Goal: Information Seeking & Learning: Learn about a topic

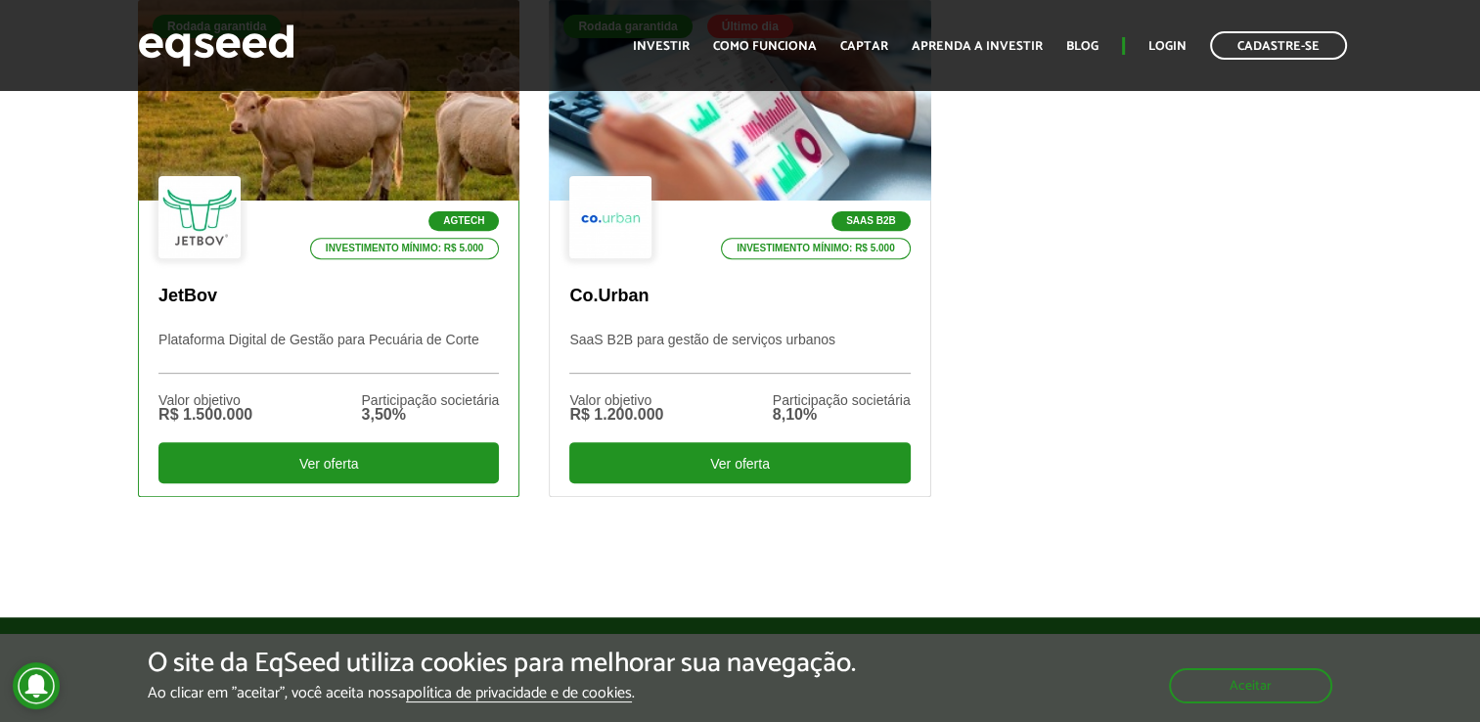
scroll to position [782, 0]
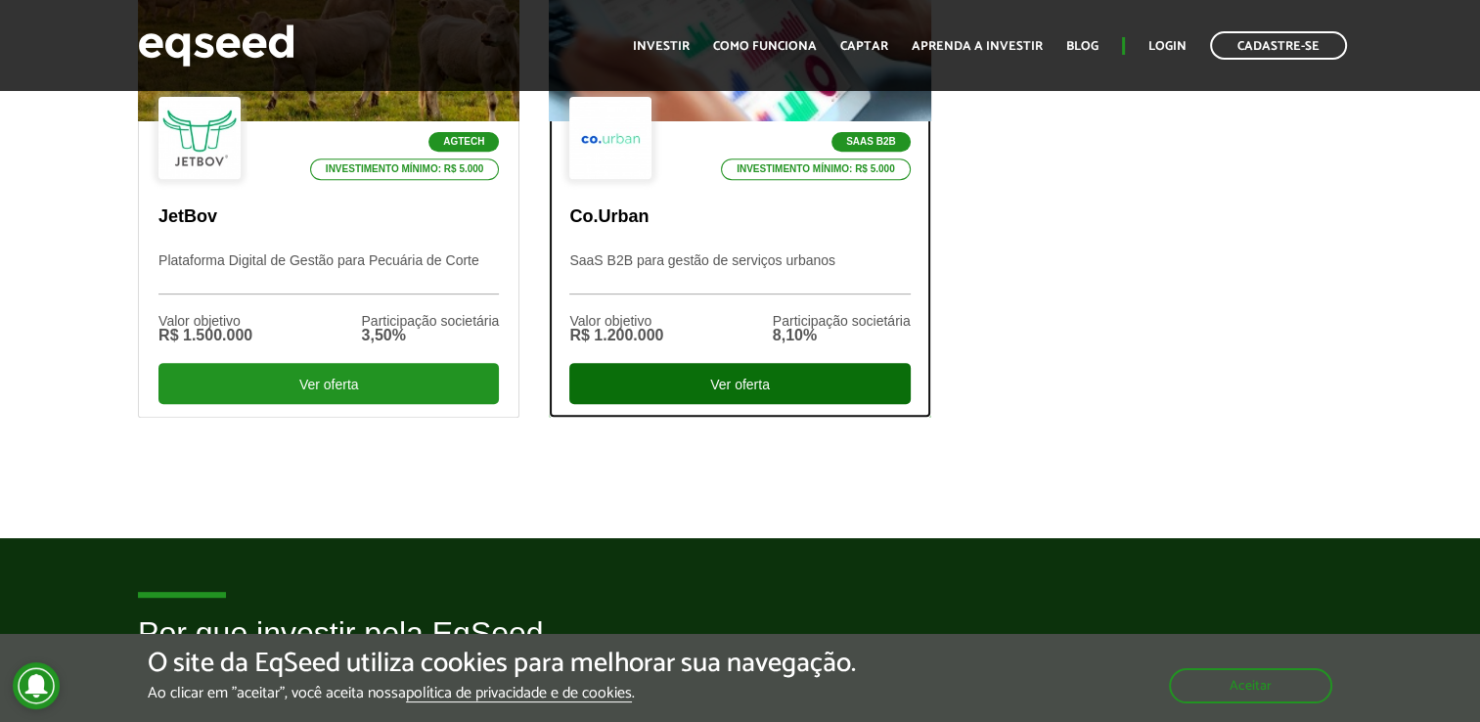
click at [650, 389] on div "Ver oferta" at bounding box center [739, 383] width 340 height 41
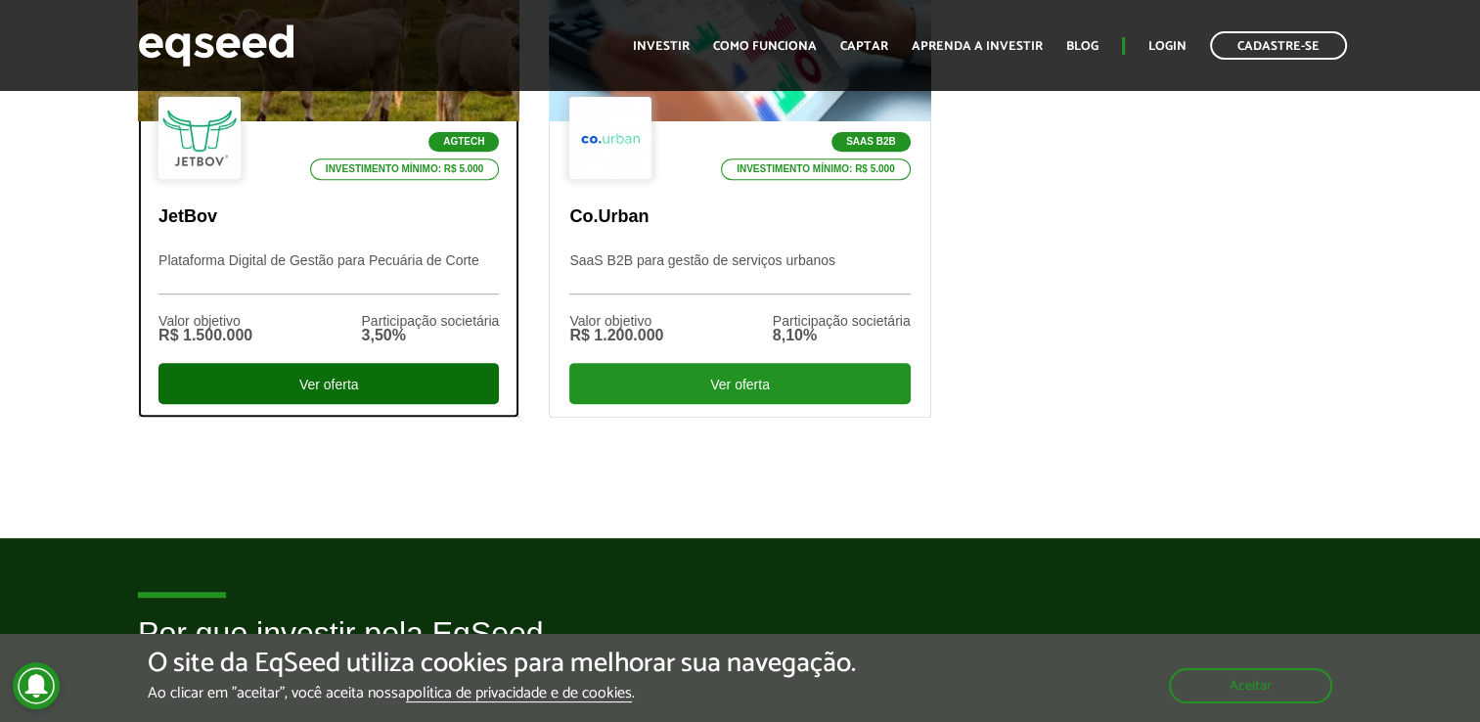
click at [336, 385] on div "Ver oferta" at bounding box center [328, 383] width 340 height 41
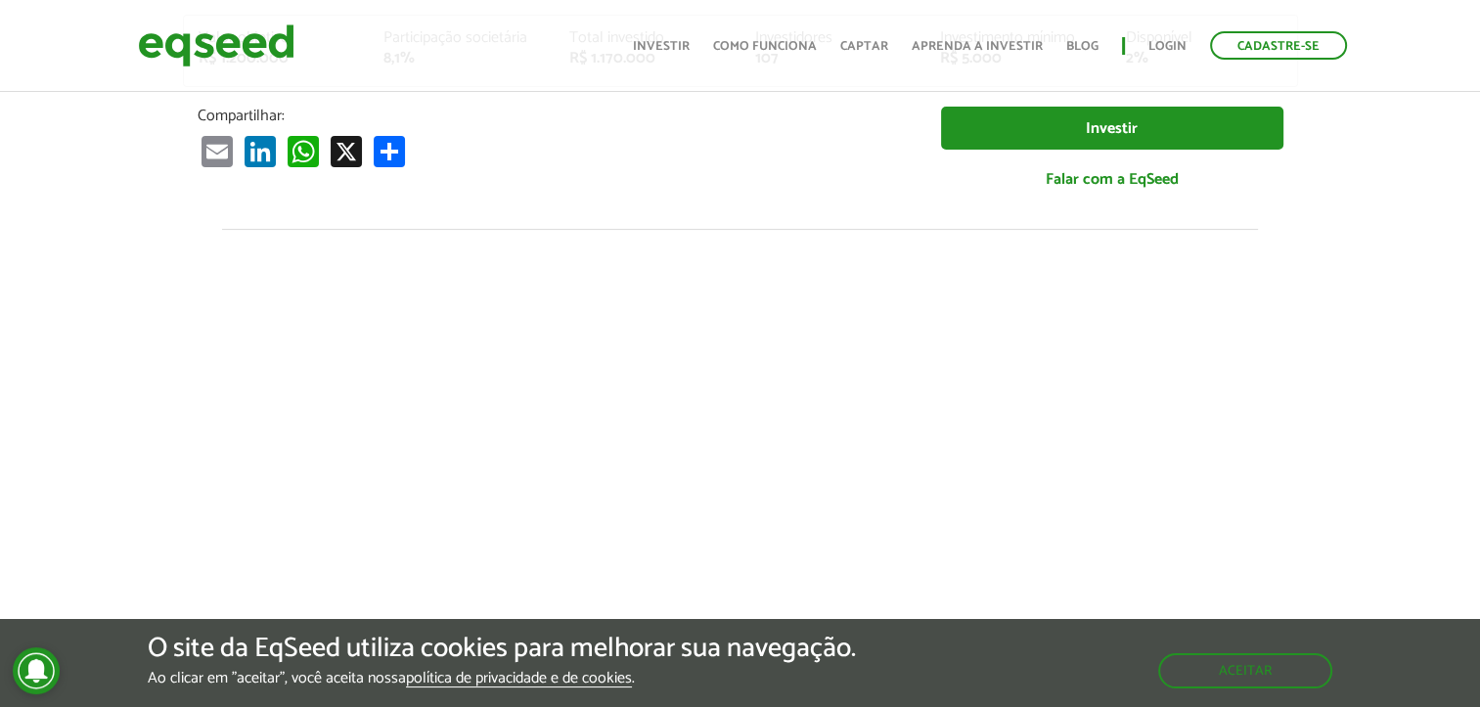
scroll to position [293, 0]
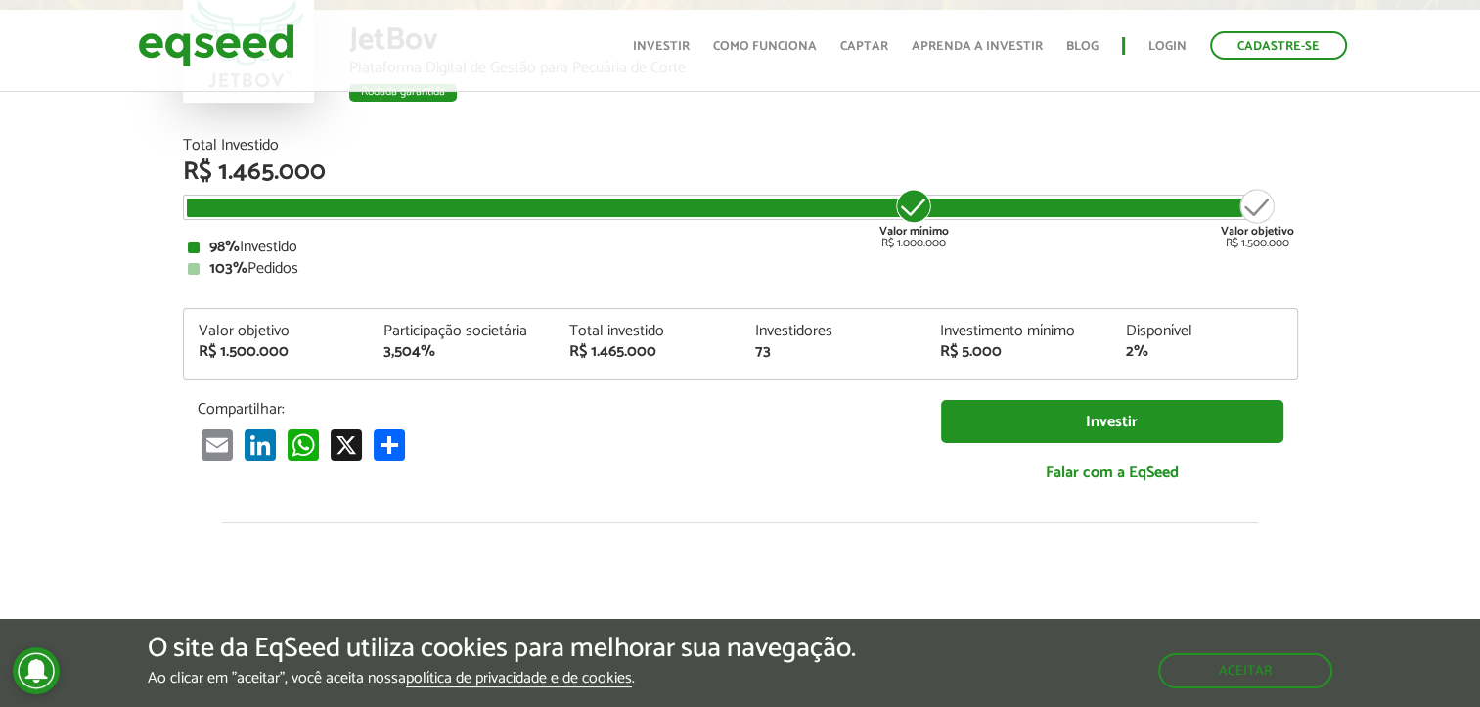
scroll to position [2334, 0]
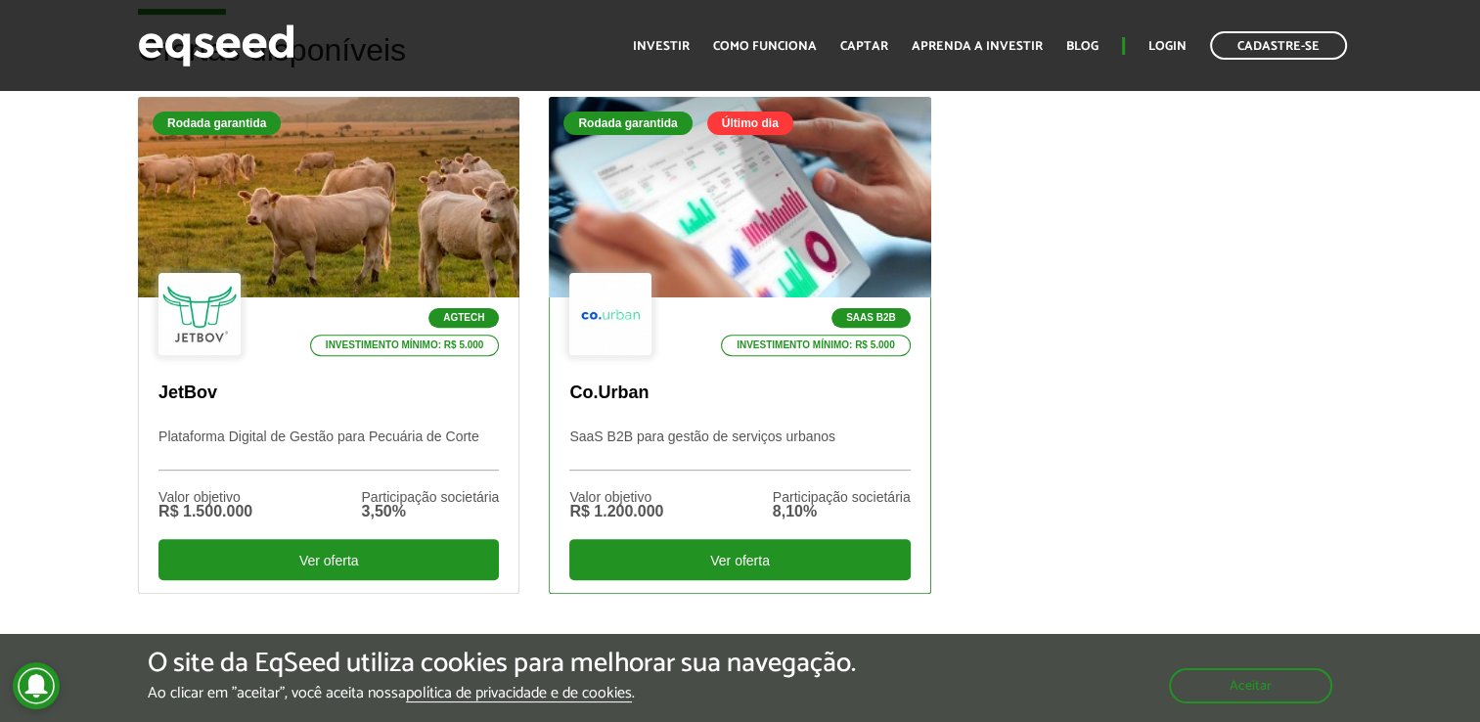
scroll to position [685, 0]
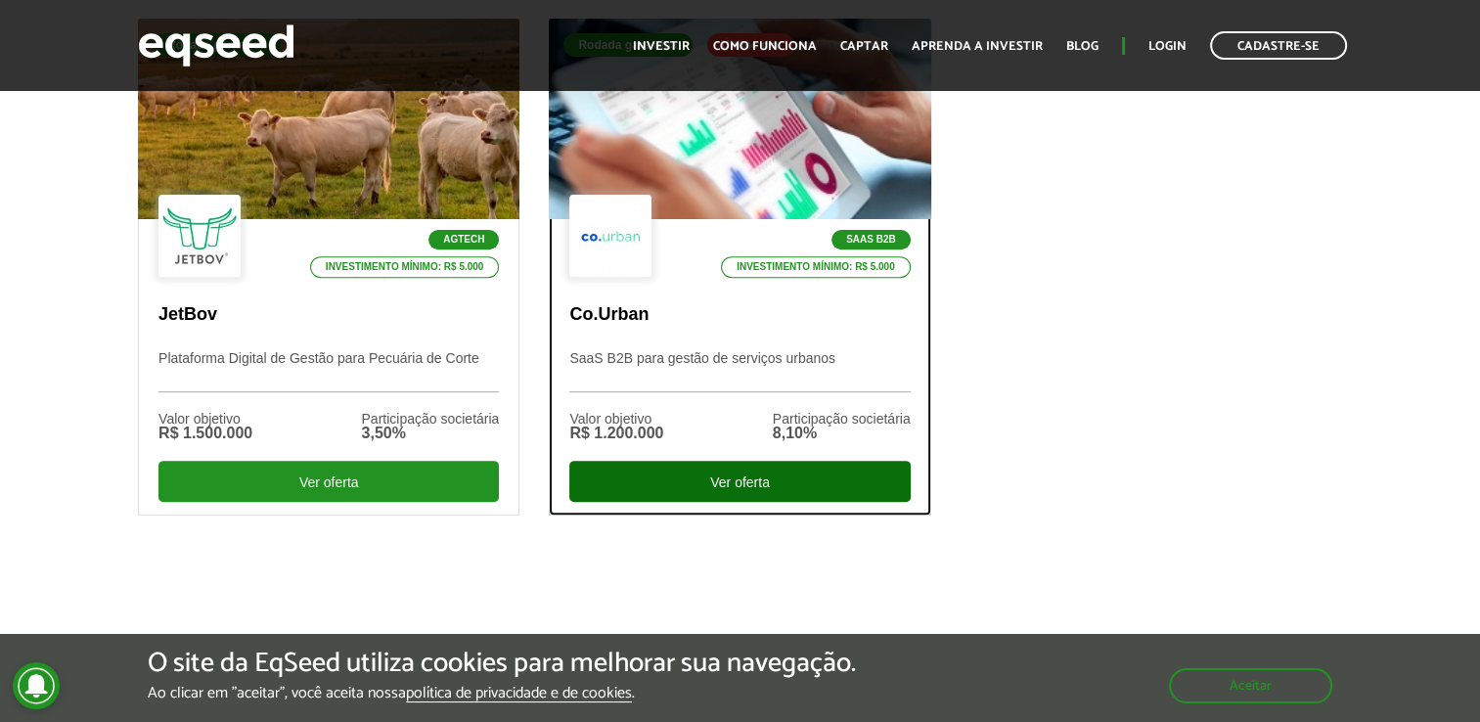
click at [777, 472] on div "Ver oferta" at bounding box center [739, 481] width 340 height 41
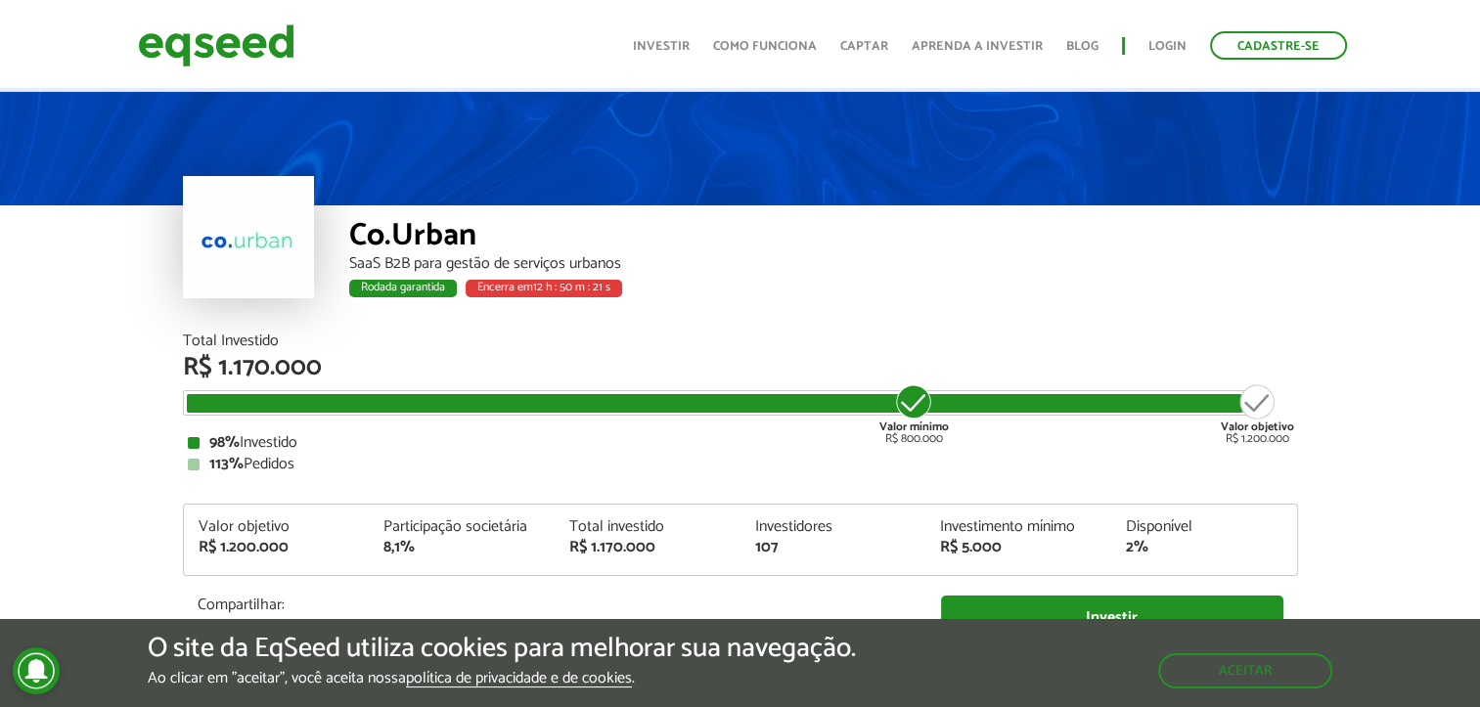
scroll to position [293, 0]
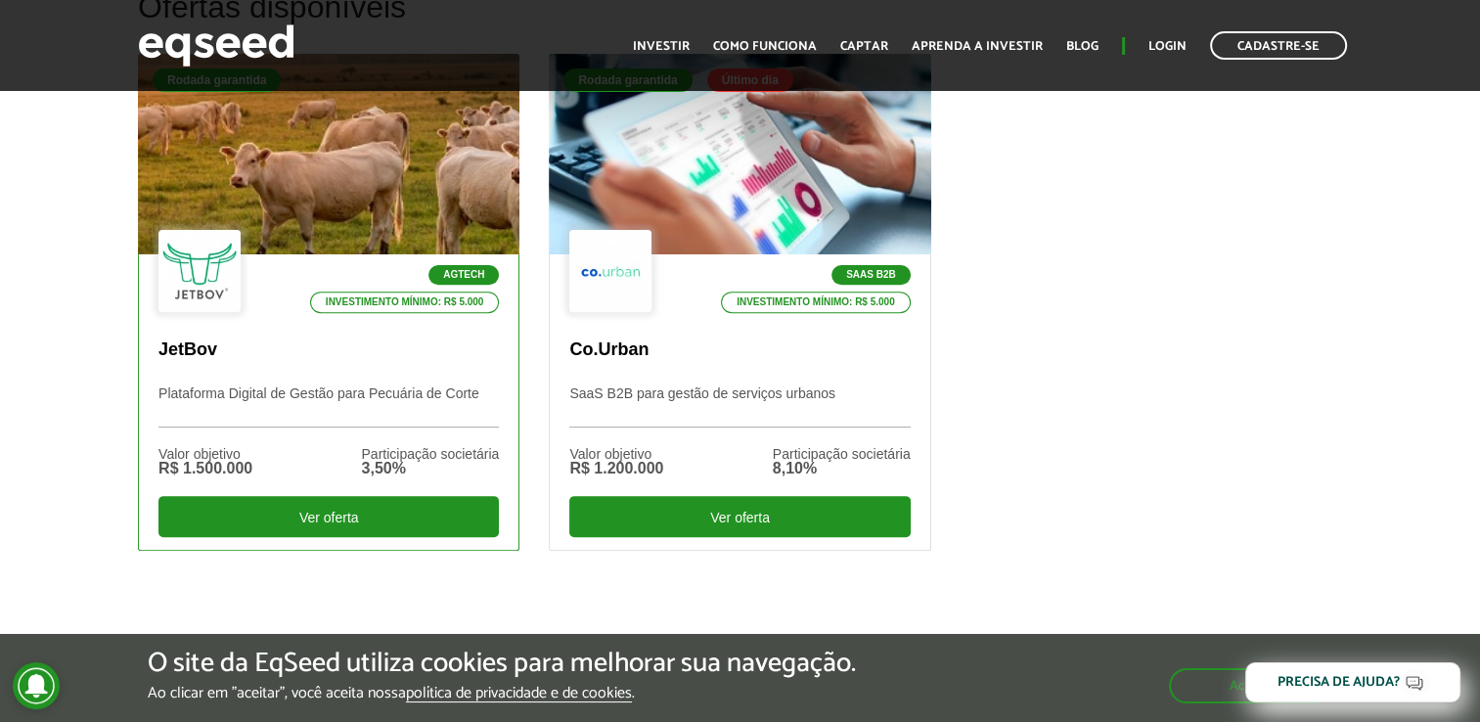
scroll to position [782, 0]
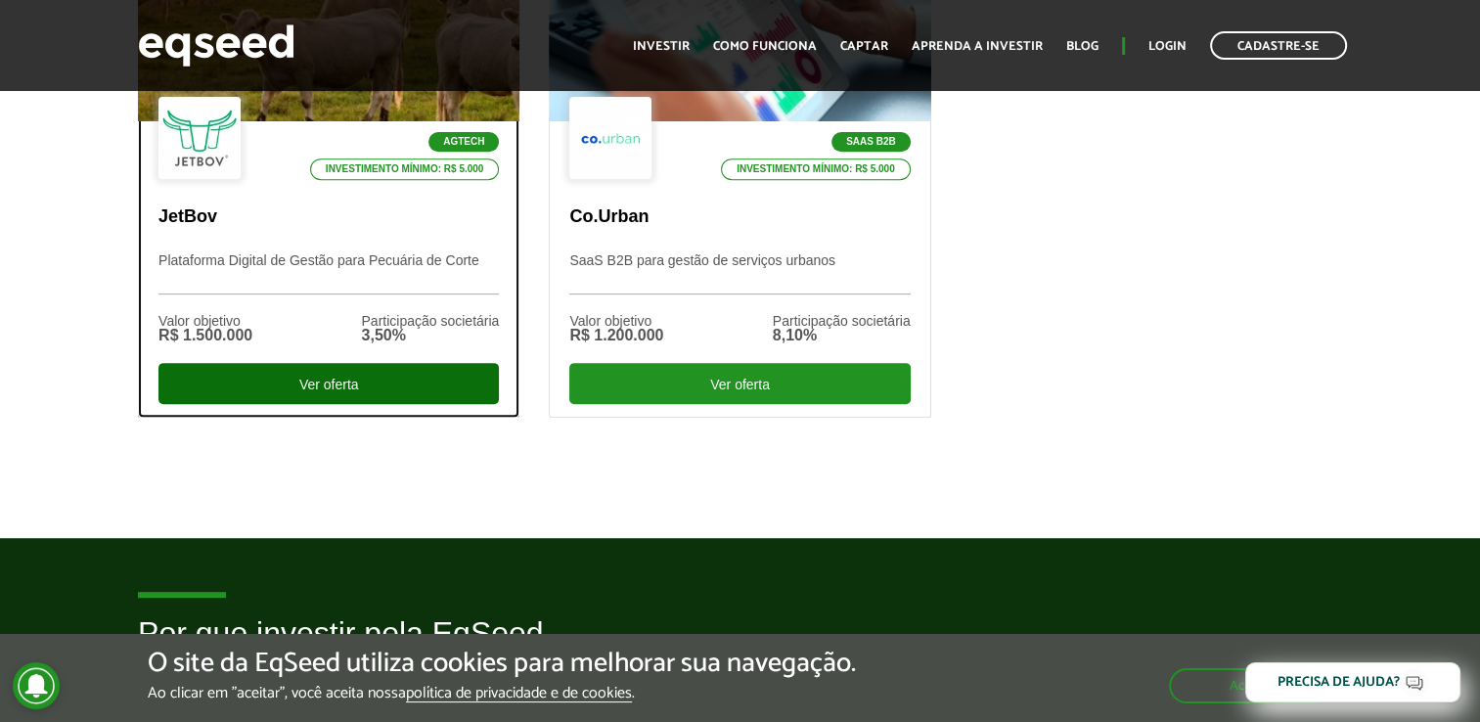
click at [335, 395] on div "Ver oferta" at bounding box center [328, 383] width 340 height 41
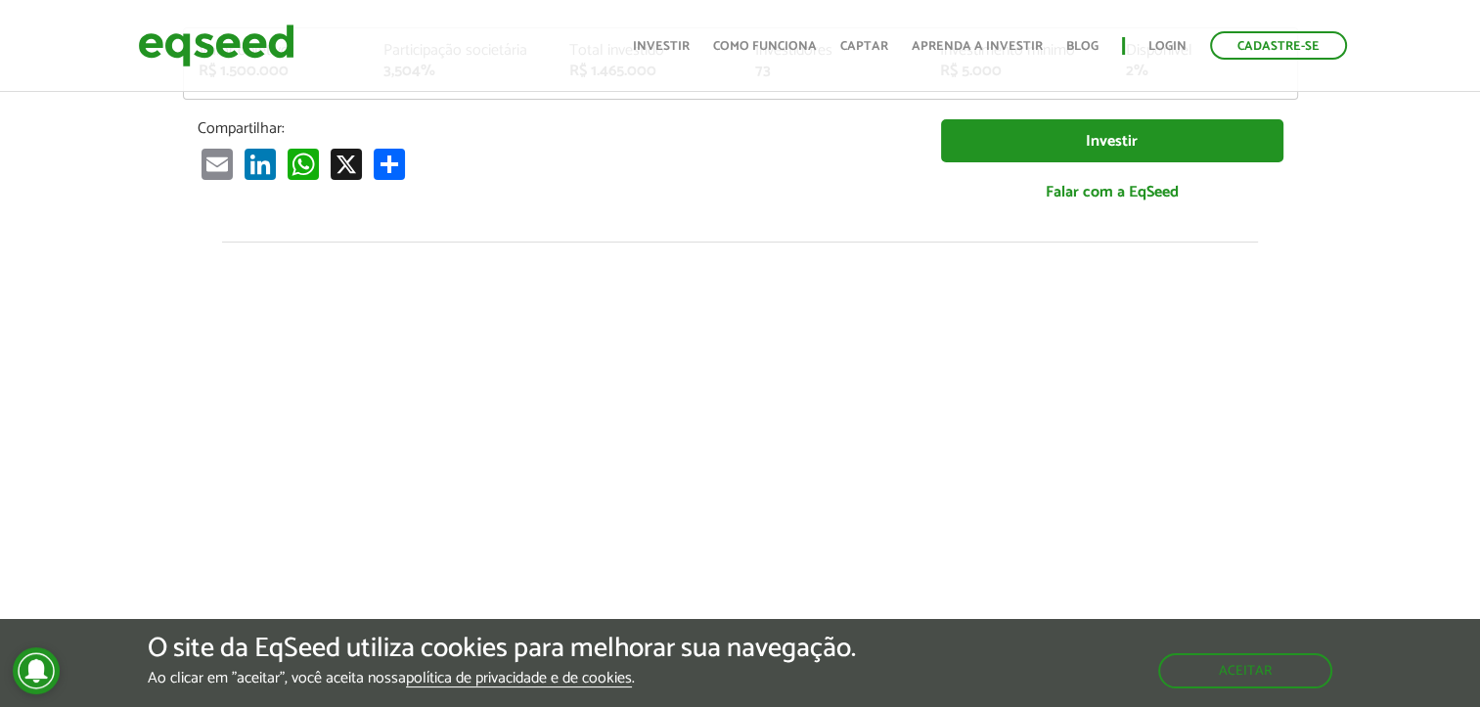
scroll to position [183, 0]
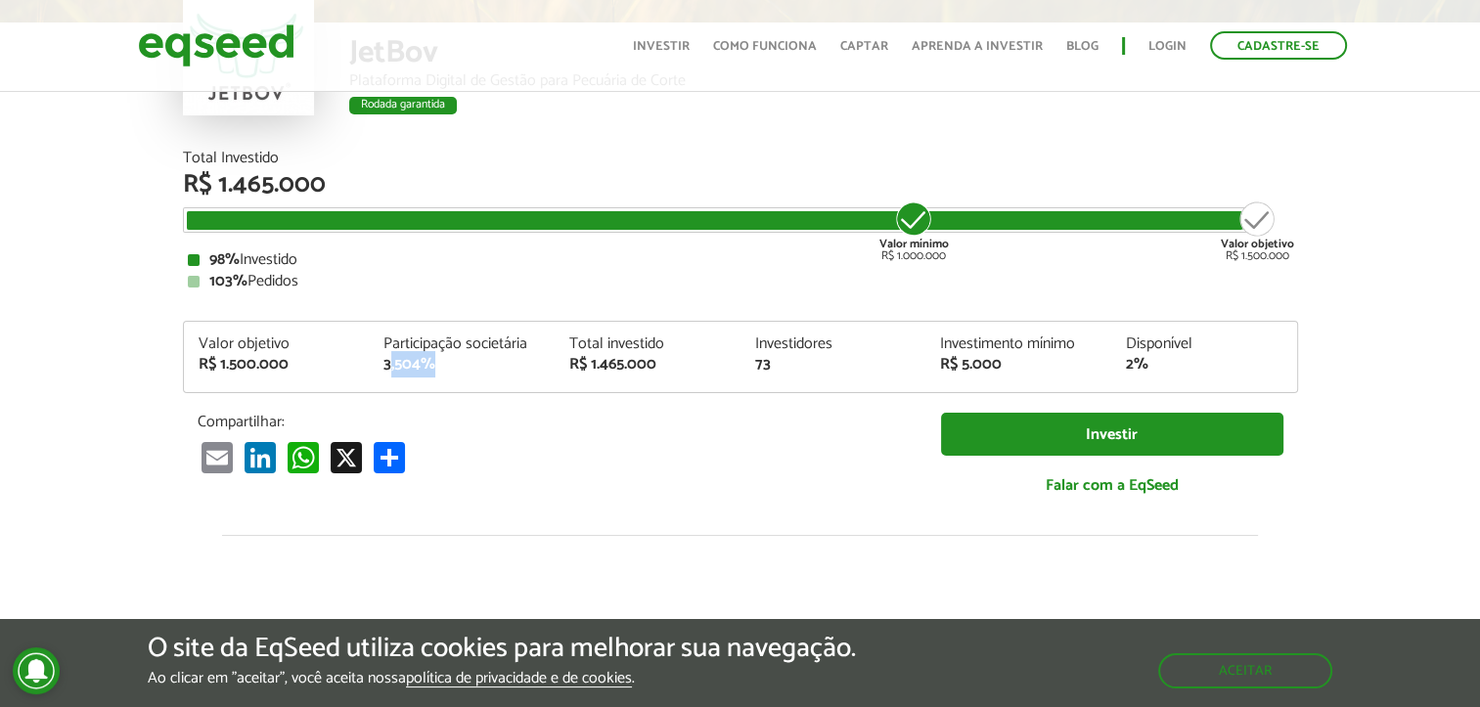
drag, startPoint x: 387, startPoint y: 369, endPoint x: 454, endPoint y: 378, distance: 67.2
click at [453, 378] on div "Valor objetivo R$ 1.500.000 Participação societária 3,504% Total investido R$ 1…" at bounding box center [740, 364] width 1113 height 56
drag, startPoint x: 454, startPoint y: 378, endPoint x: 460, endPoint y: 409, distance: 30.9
click at [460, 409] on div "Total Investido R$ 1.465.000 Valor mínimo R$ 1.000.000 Valor objetivo R$ 1.500.…" at bounding box center [740, 334] width 1115 height 366
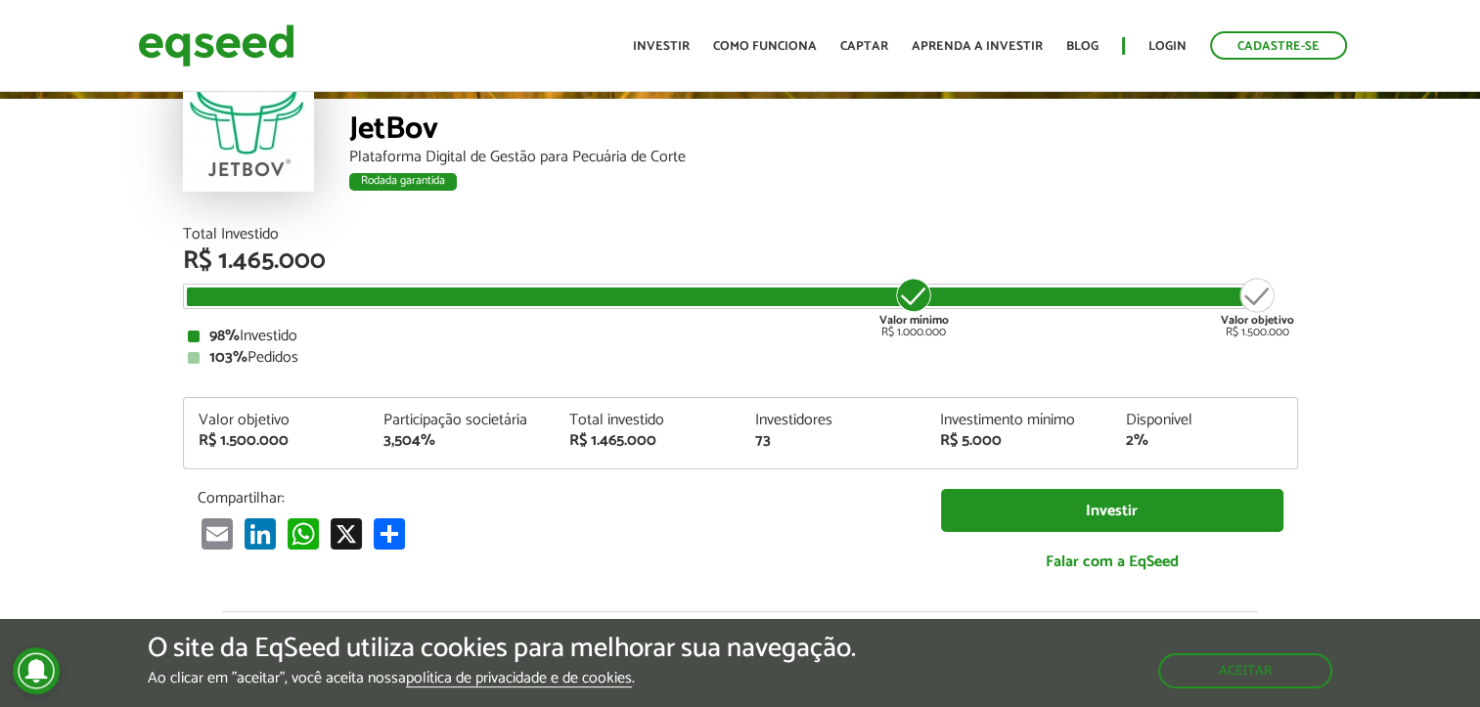
scroll to position [293, 0]
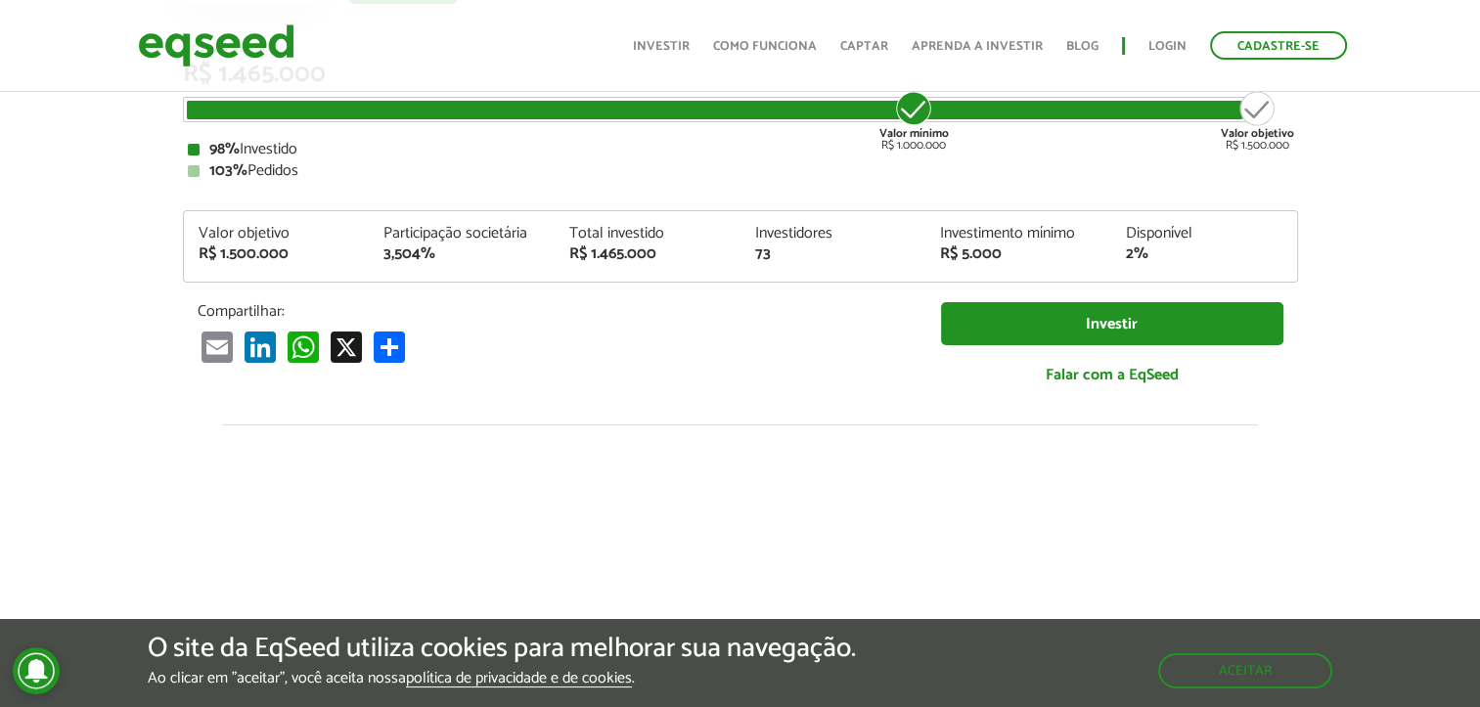
drag, startPoint x: 1148, startPoint y: 252, endPoint x: 1160, endPoint y: 249, distance: 12.1
click at [1156, 250] on div "2%" at bounding box center [1204, 254] width 156 height 16
